Goal: Task Accomplishment & Management: Manage account settings

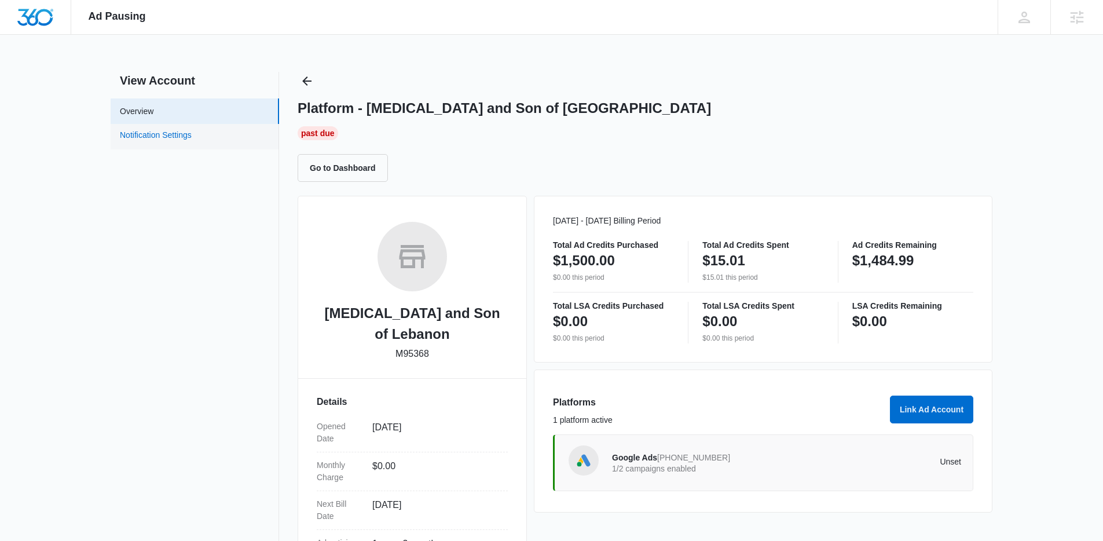
click at [186, 133] on link "Notification Settings" at bounding box center [156, 136] width 72 height 15
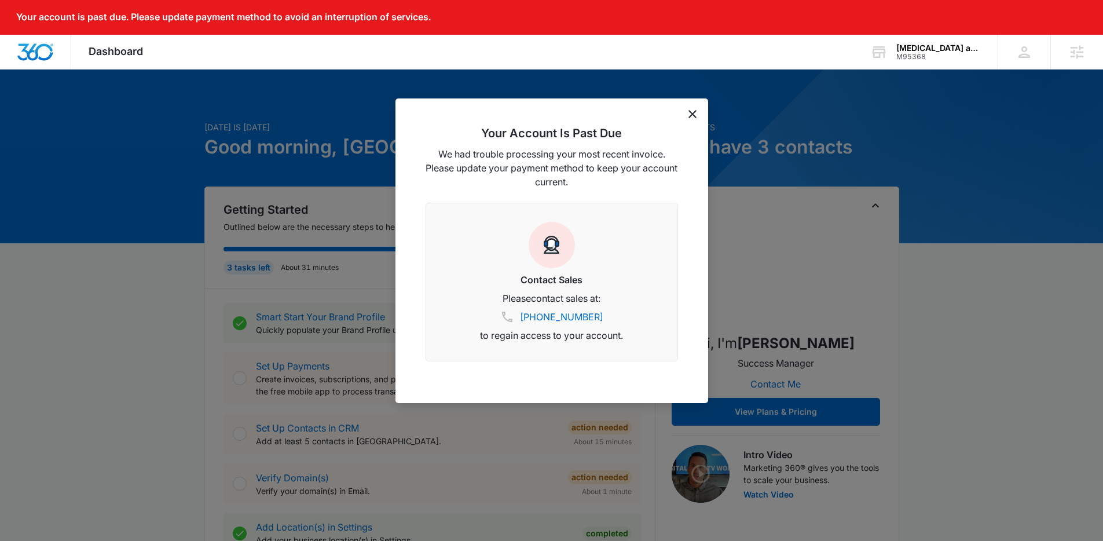
click at [693, 117] on div "Your Account Is Past Due We had trouble processing your most recent invoice. Pl…" at bounding box center [551, 250] width 313 height 304
click at [691, 113] on icon "dismiss this dialog" at bounding box center [692, 114] width 8 height 8
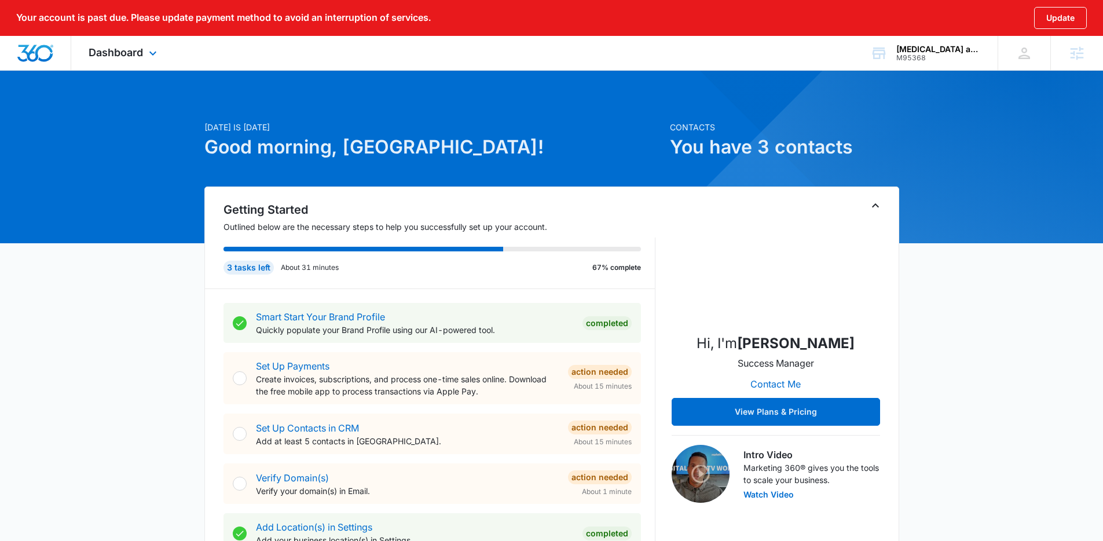
click at [131, 61] on div "Dashboard Apps Reputation Forms CRM Email Social Payments POS Content Ads Intel…" at bounding box center [124, 53] width 106 height 34
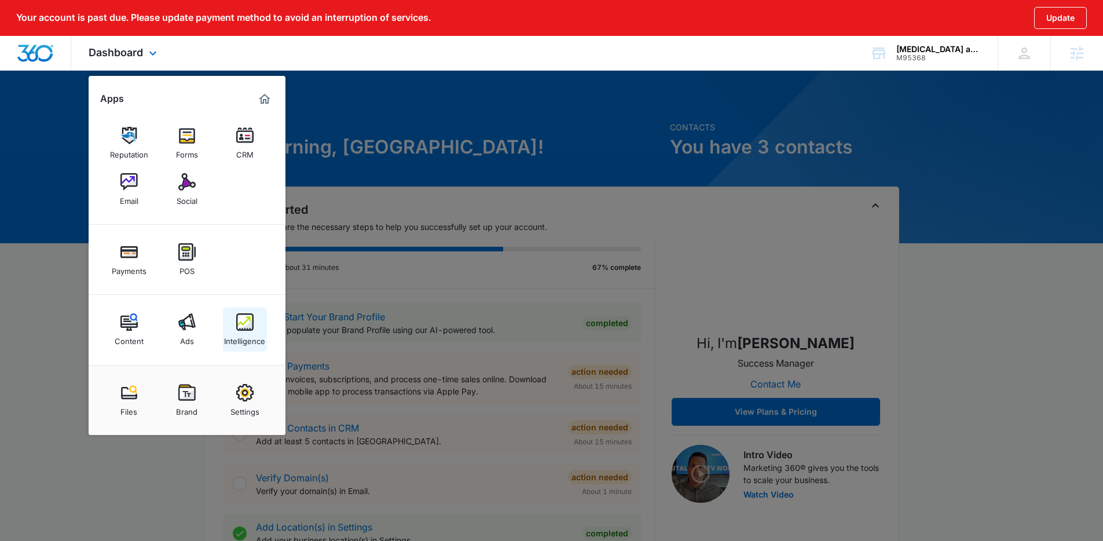
click at [238, 324] on img at bounding box center [244, 321] width 17 height 17
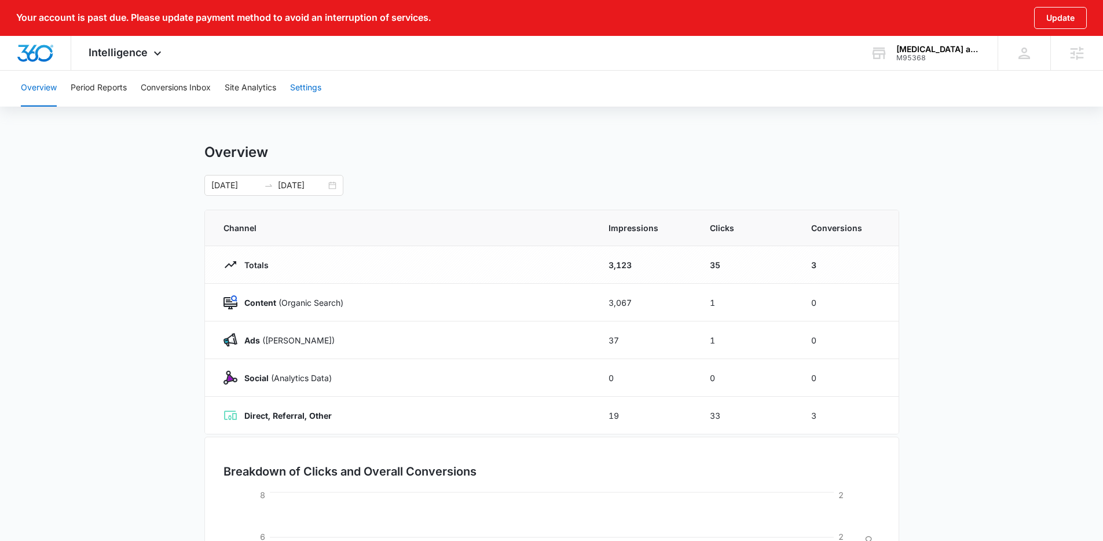
click at [301, 94] on button "Settings" at bounding box center [305, 87] width 31 height 37
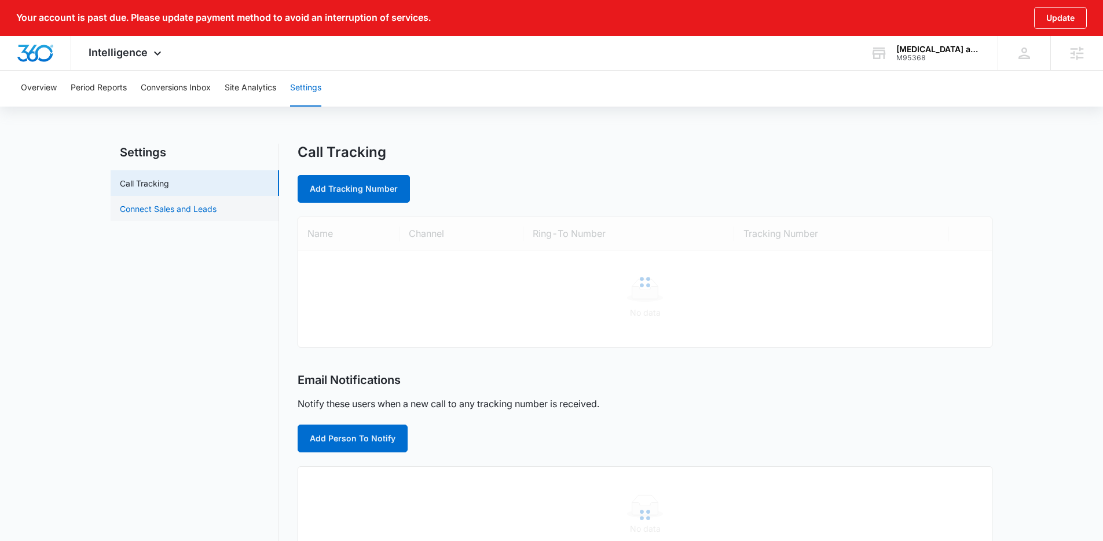
click at [210, 203] on link "Connect Sales and Leads" at bounding box center [168, 209] width 97 height 12
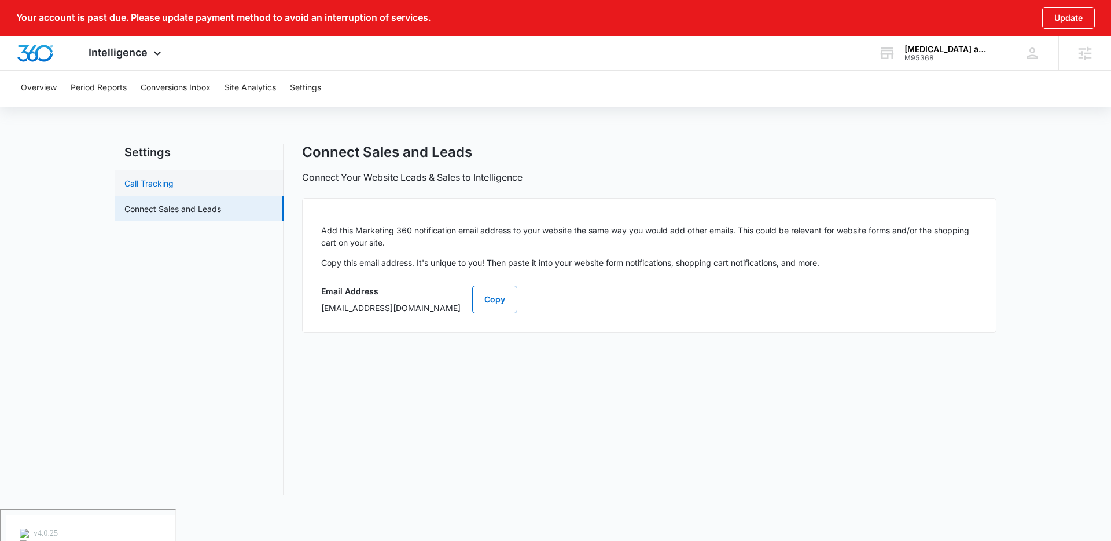
click at [174, 187] on link "Call Tracking" at bounding box center [148, 183] width 49 height 12
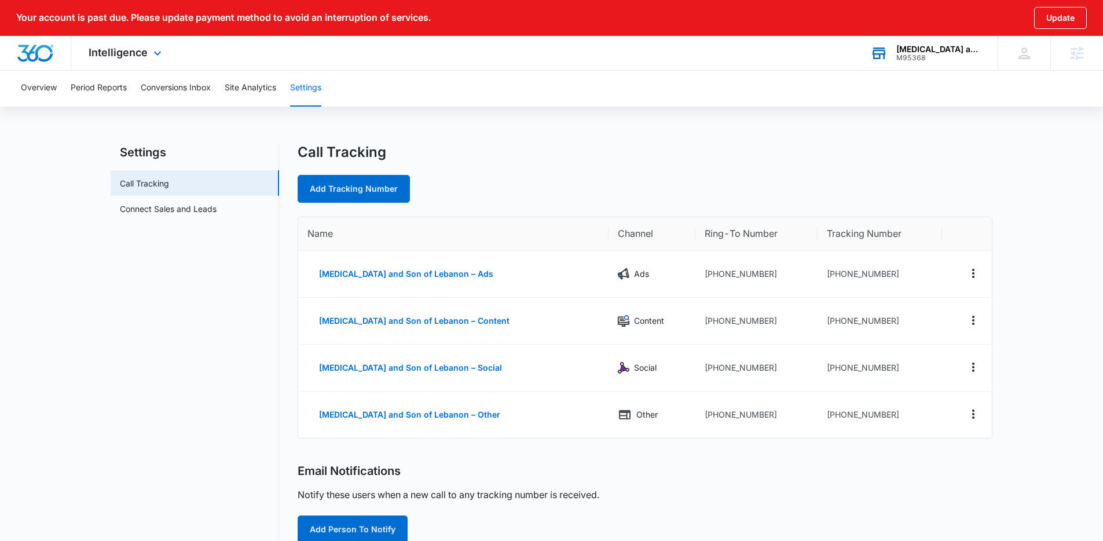
click at [938, 52] on div "Thrush and Son of Lebanon" at bounding box center [938, 49] width 85 height 9
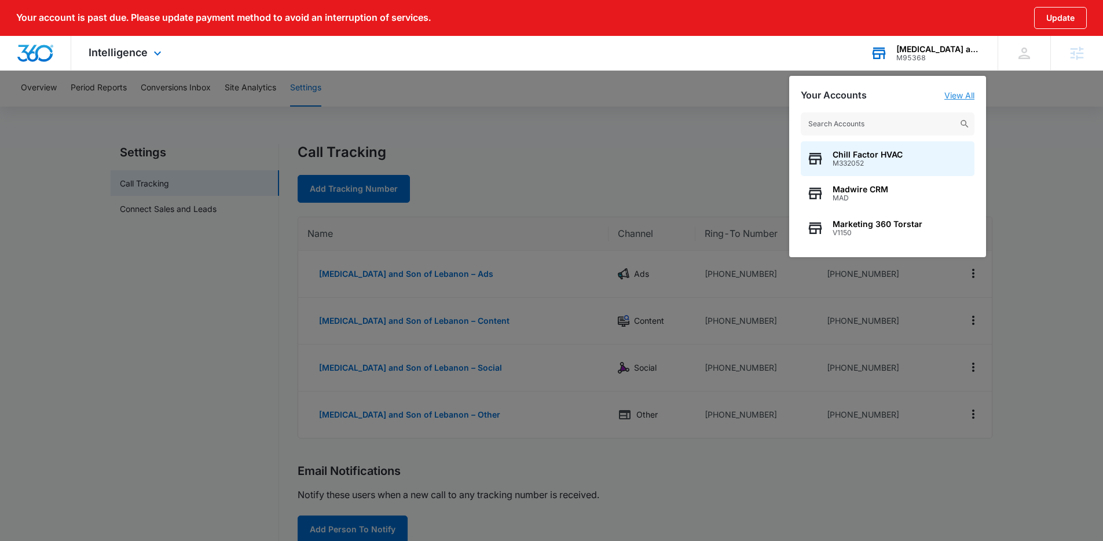
click at [967, 95] on link "View All" at bounding box center [959, 95] width 30 height 10
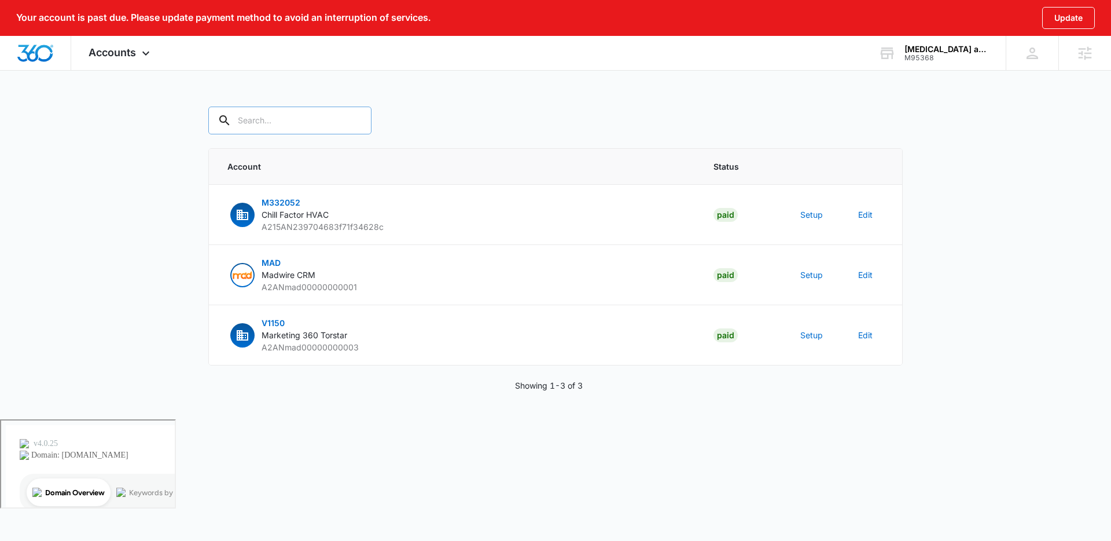
click at [302, 118] on input "text" at bounding box center [289, 121] width 163 height 28
type input "thrush"
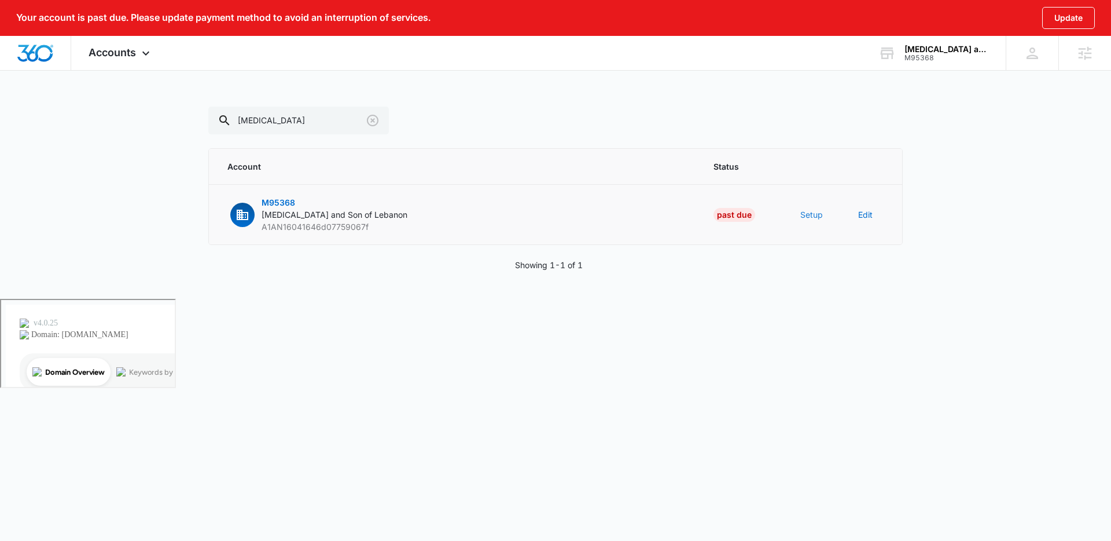
click at [812, 216] on button "Setup" at bounding box center [812, 214] width 23 height 12
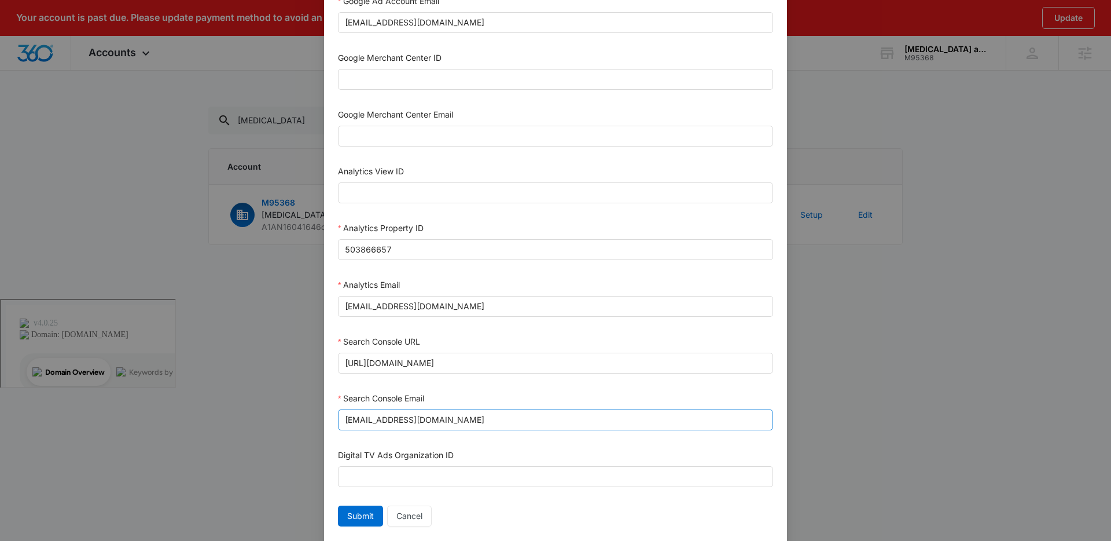
scroll to position [491, 0]
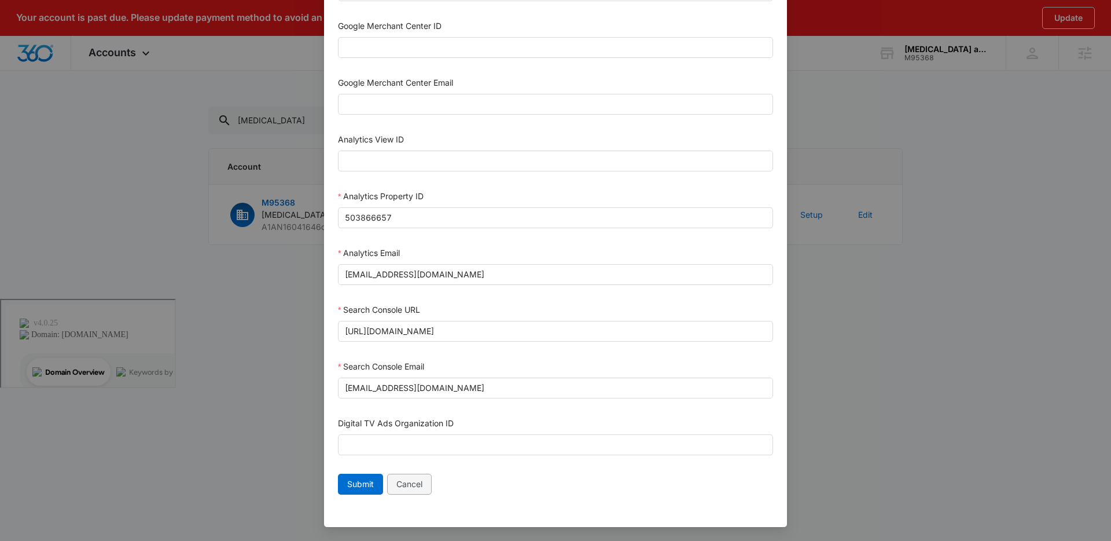
click at [408, 487] on span "Cancel" at bounding box center [410, 484] width 26 height 13
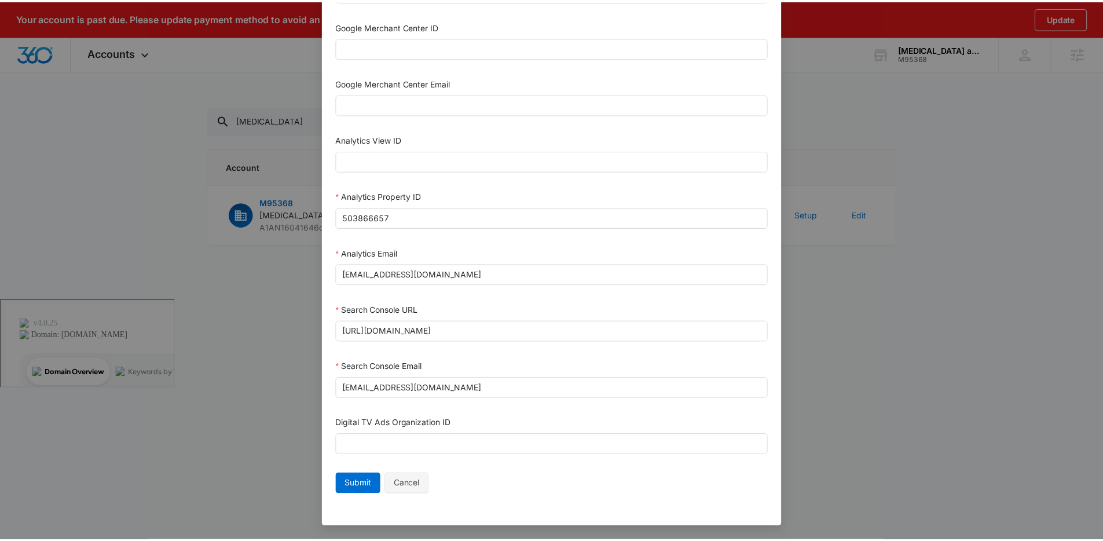
scroll to position [480, 0]
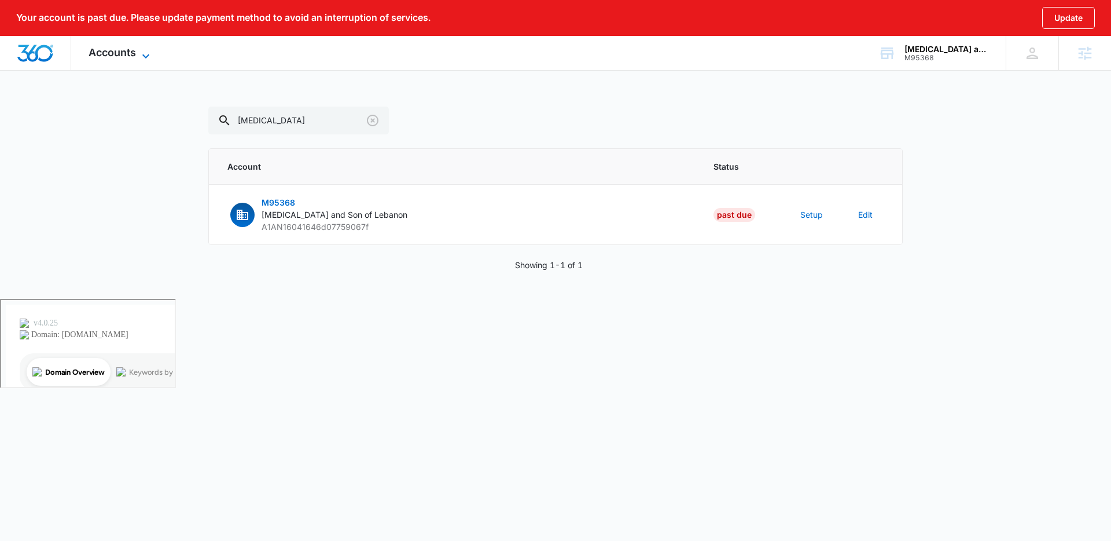
click at [107, 52] on span "Accounts" at bounding box center [112, 52] width 47 height 12
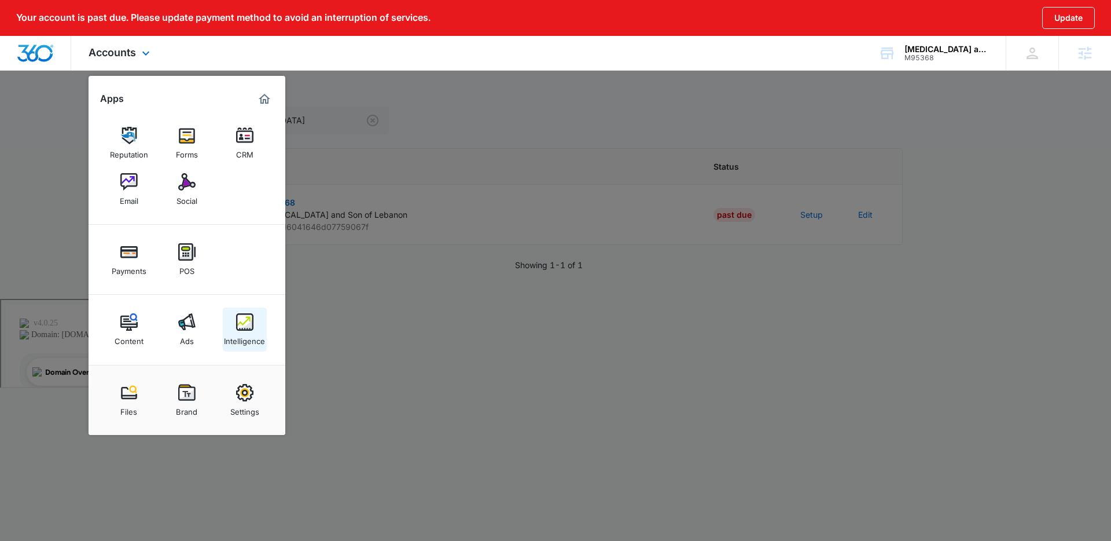
click at [241, 328] on img at bounding box center [244, 321] width 17 height 17
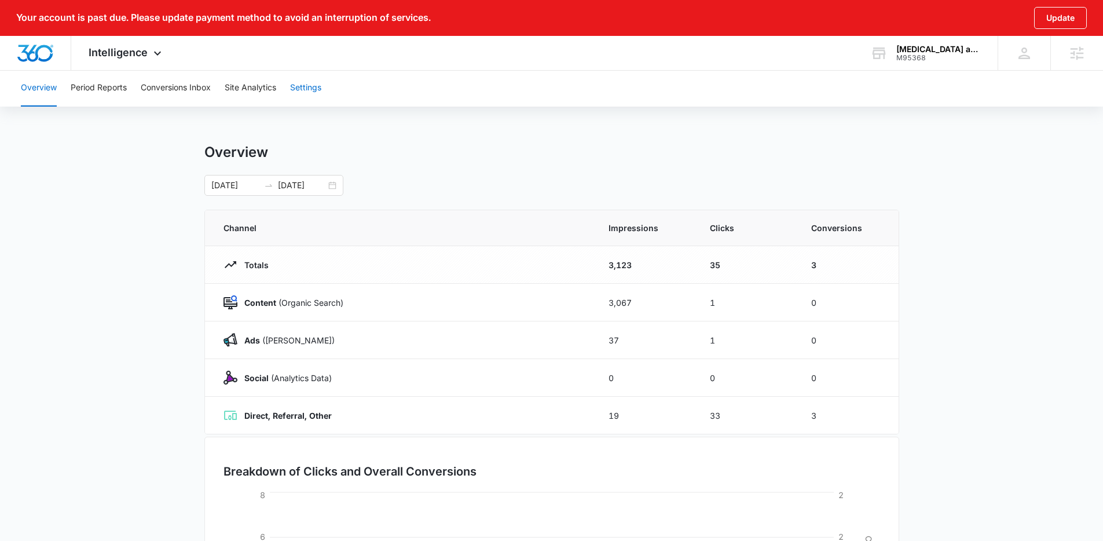
click at [293, 94] on button "Settings" at bounding box center [305, 87] width 31 height 37
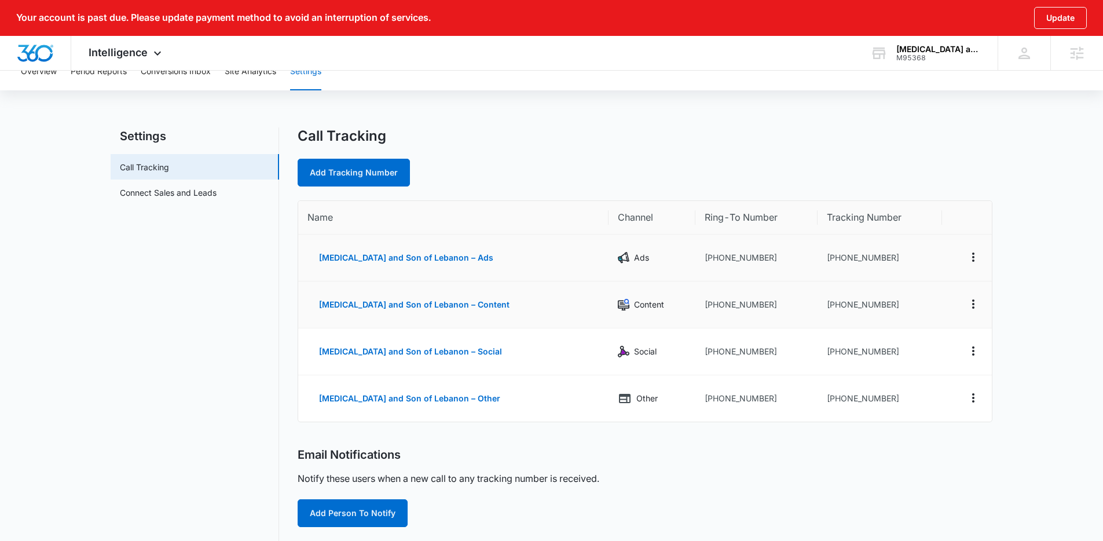
scroll to position [42, 0]
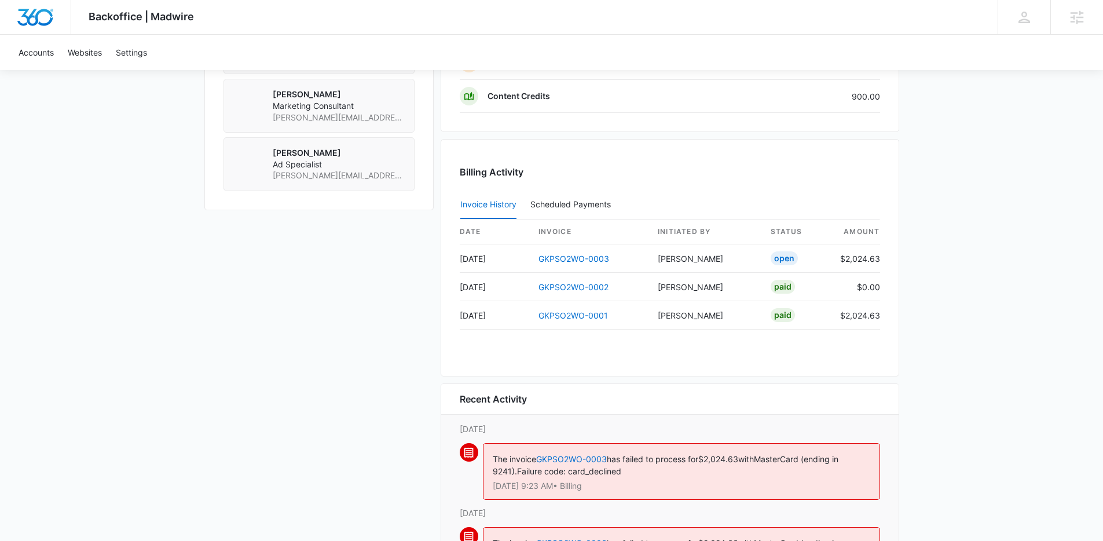
scroll to position [1166, 0]
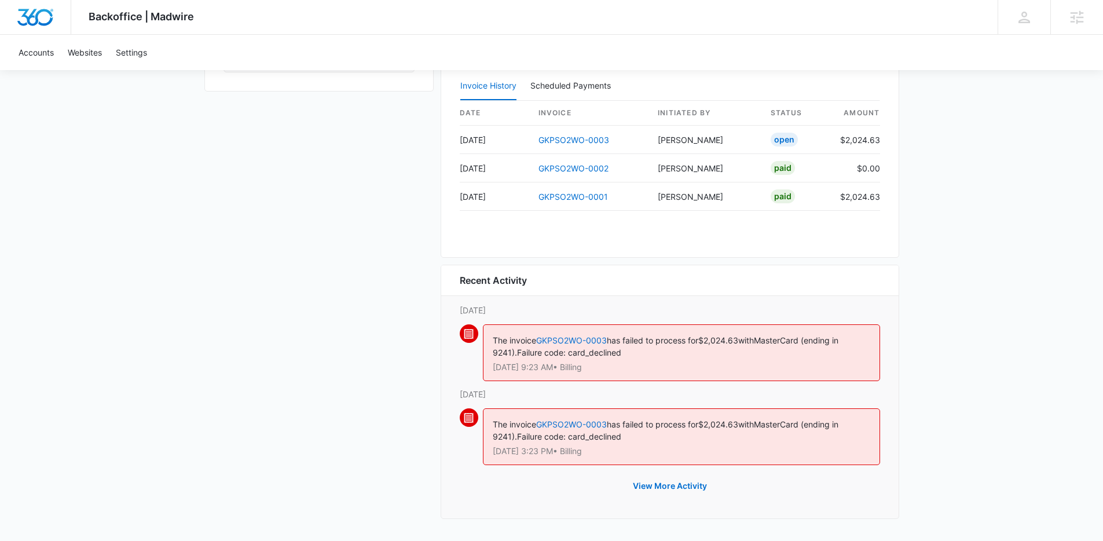
click at [590, 355] on span "Failure code: card_declined" at bounding box center [569, 352] width 104 height 10
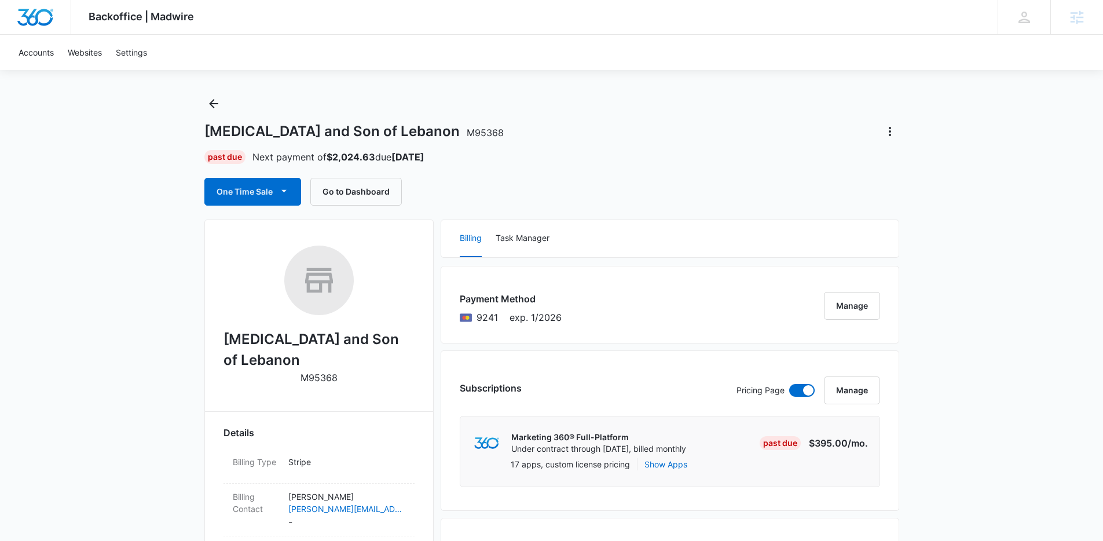
scroll to position [0, 0]
